Goal: Task Accomplishment & Management: Manage account settings

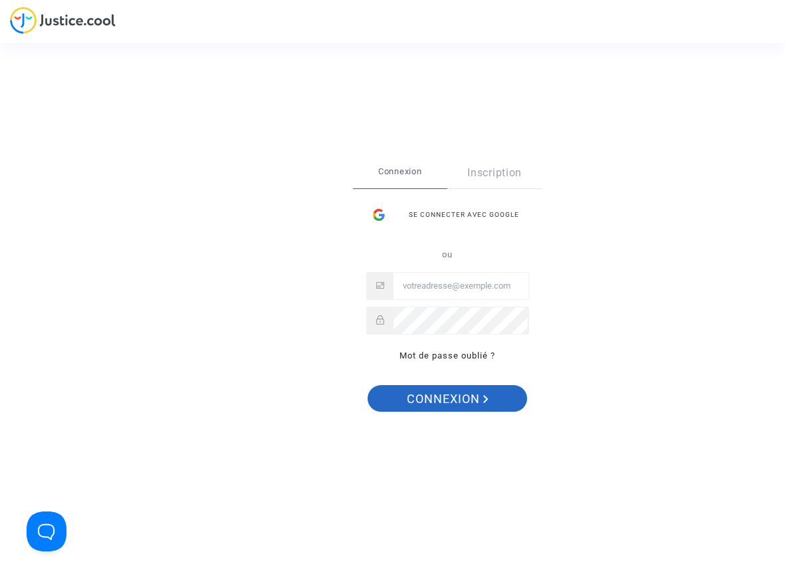
click at [445, 402] on span "Connexion" at bounding box center [448, 399] width 82 height 28
click at [463, 280] on input "Email" at bounding box center [460, 285] width 135 height 27
type input "a"
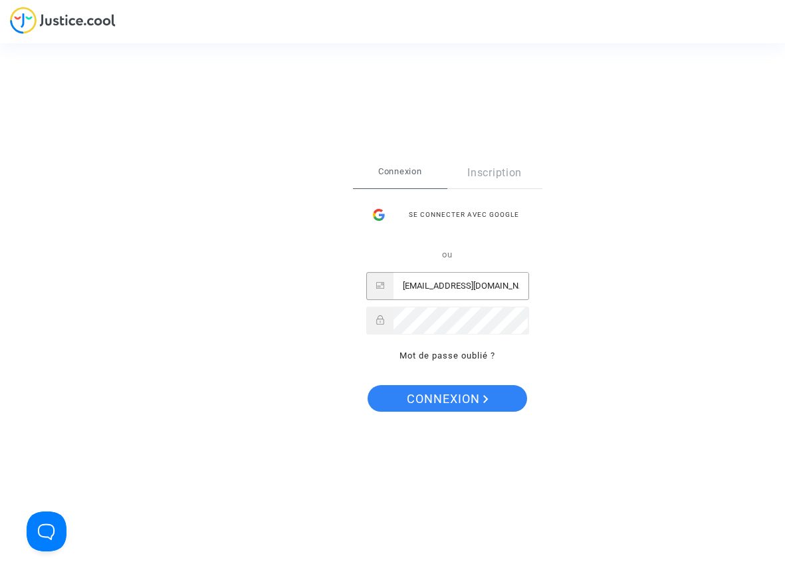
scroll to position [0, 6]
type input "AUBRYSYLVIE432@GMAIL.COM"
click at [606, 332] on div "Se connecter Connexion Inscription Se connecter avec Google ou AUBRYSYLVIE432@G…" at bounding box center [392, 289] width 785 height 578
click at [490, 483] on div "Se connecter Connexion Inscription Se connecter avec Google ou AUBRYSYLVIE432@G…" at bounding box center [392, 289] width 785 height 578
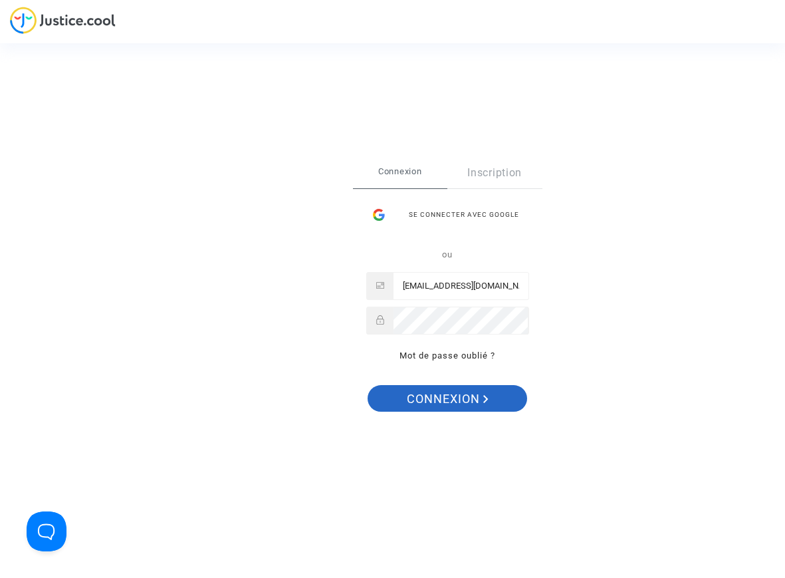
click at [439, 405] on span "Connexion" at bounding box center [448, 399] width 82 height 28
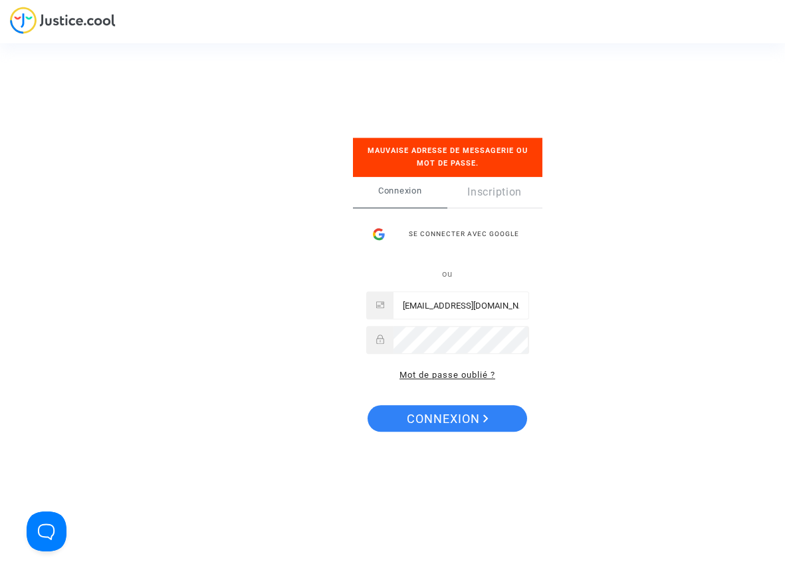
click at [429, 375] on link "Mot de passe oublié ?" at bounding box center [447, 375] width 96 height 10
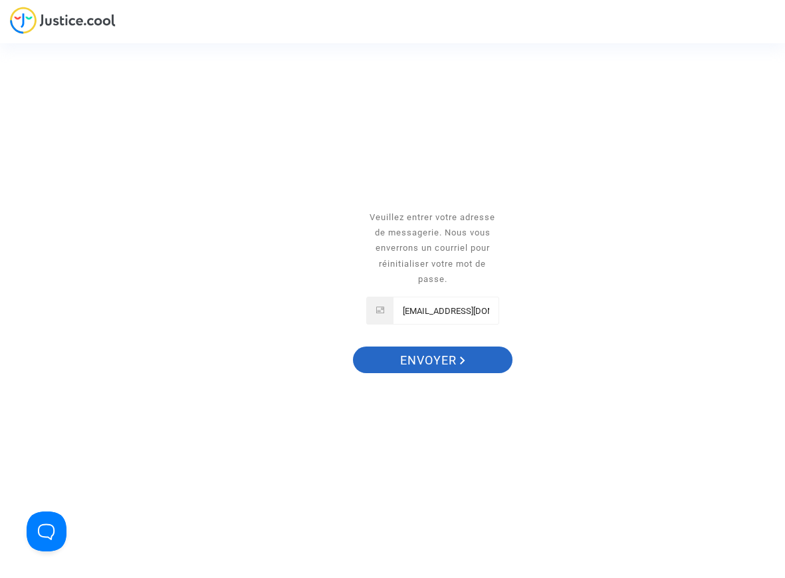
click at [423, 357] on span "Envoyer" at bounding box center [432, 360] width 65 height 28
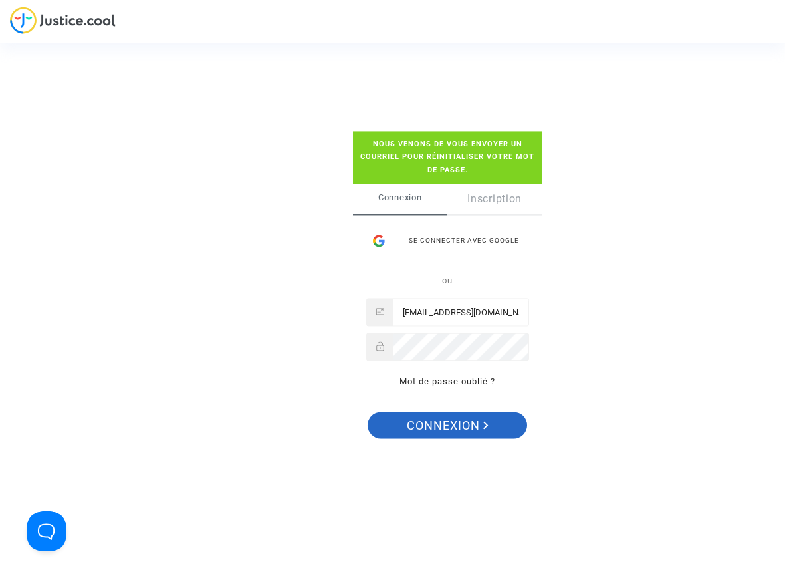
click at [433, 422] on span "Connexion" at bounding box center [448, 425] width 82 height 28
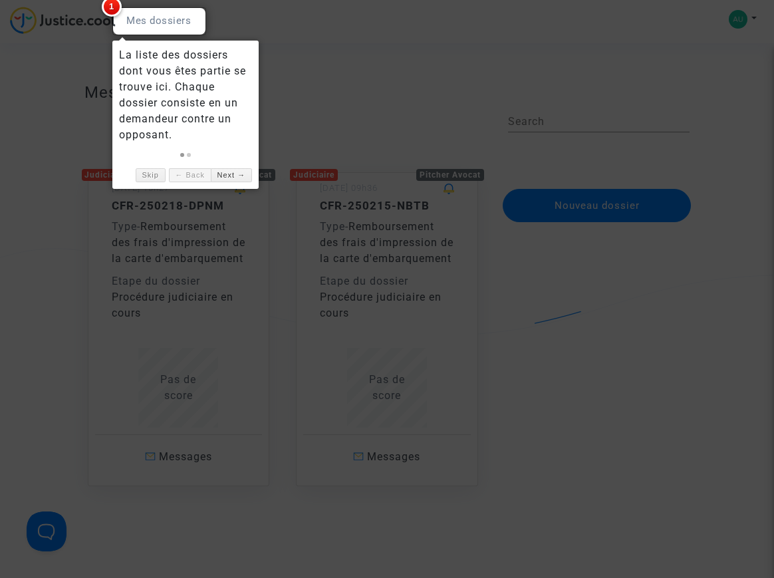
click at [31, 167] on div at bounding box center [387, 289] width 774 height 578
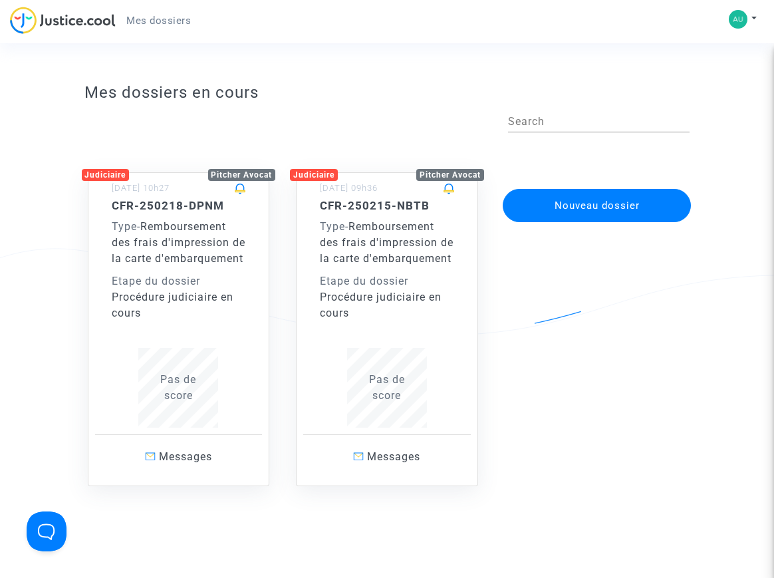
click at [577, 205] on button "Nouveau dossier" at bounding box center [596, 205] width 189 height 33
click at [300, 173] on div "Judiciaire" at bounding box center [314, 175] width 48 height 12
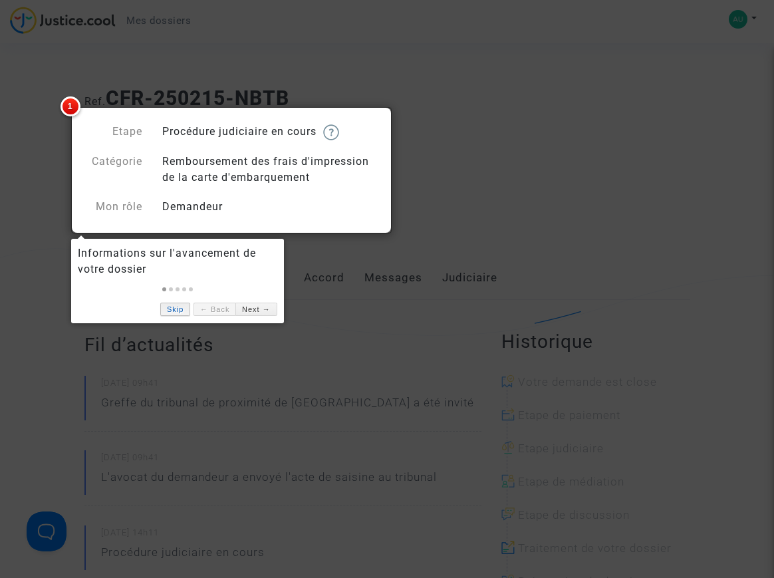
click at [177, 312] on link "Skip" at bounding box center [175, 309] width 30 height 14
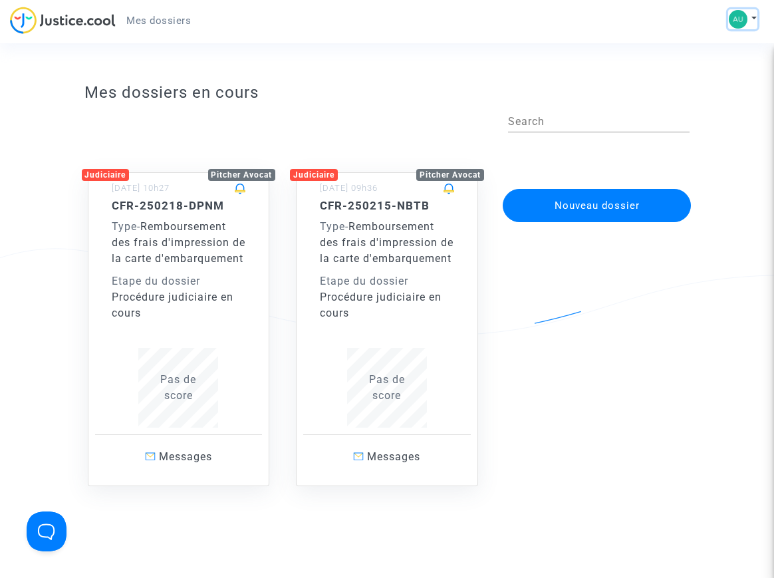
click at [751, 19] on button at bounding box center [742, 19] width 29 height 20
click at [733, 168] on app-disputes-list "Mes dossiers en cours Search Judiciaire Pitcher Avocat 18/02/2025 - 10h27 CFR-2…" at bounding box center [387, 327] width 697 height 502
